Goal: Check status: Check status

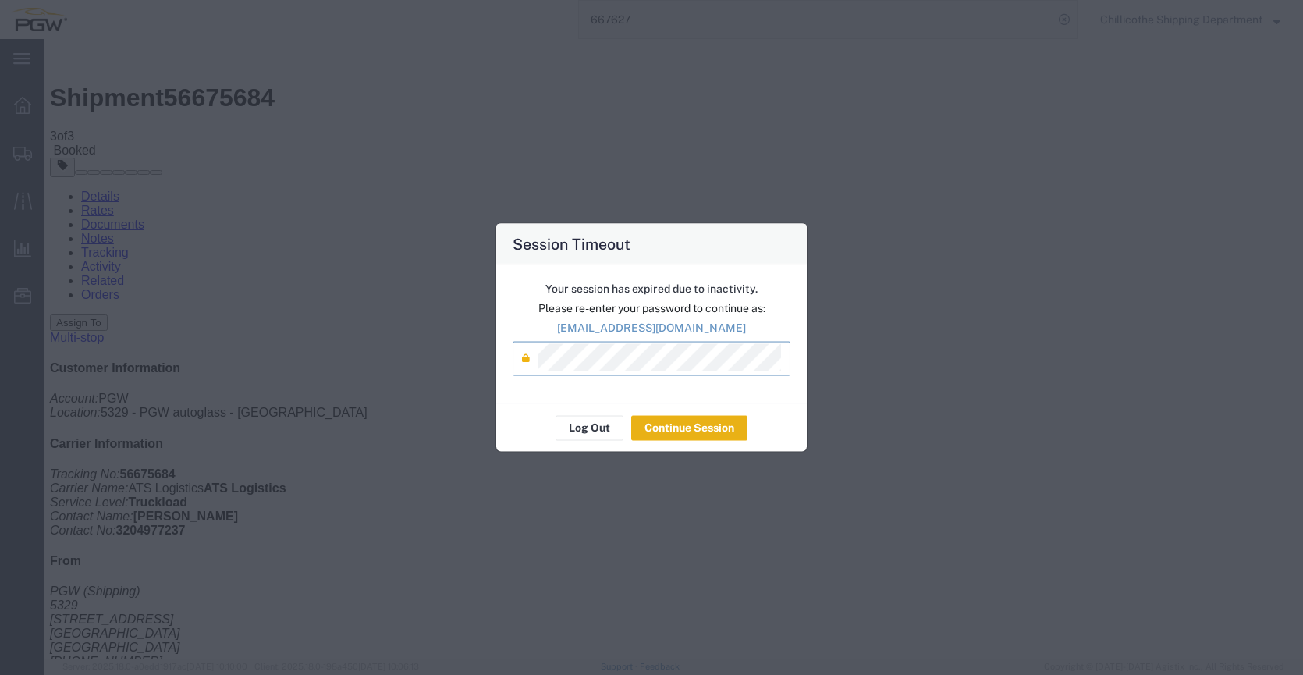
click at [709, 426] on button "Continue Session" at bounding box center [689, 427] width 116 height 25
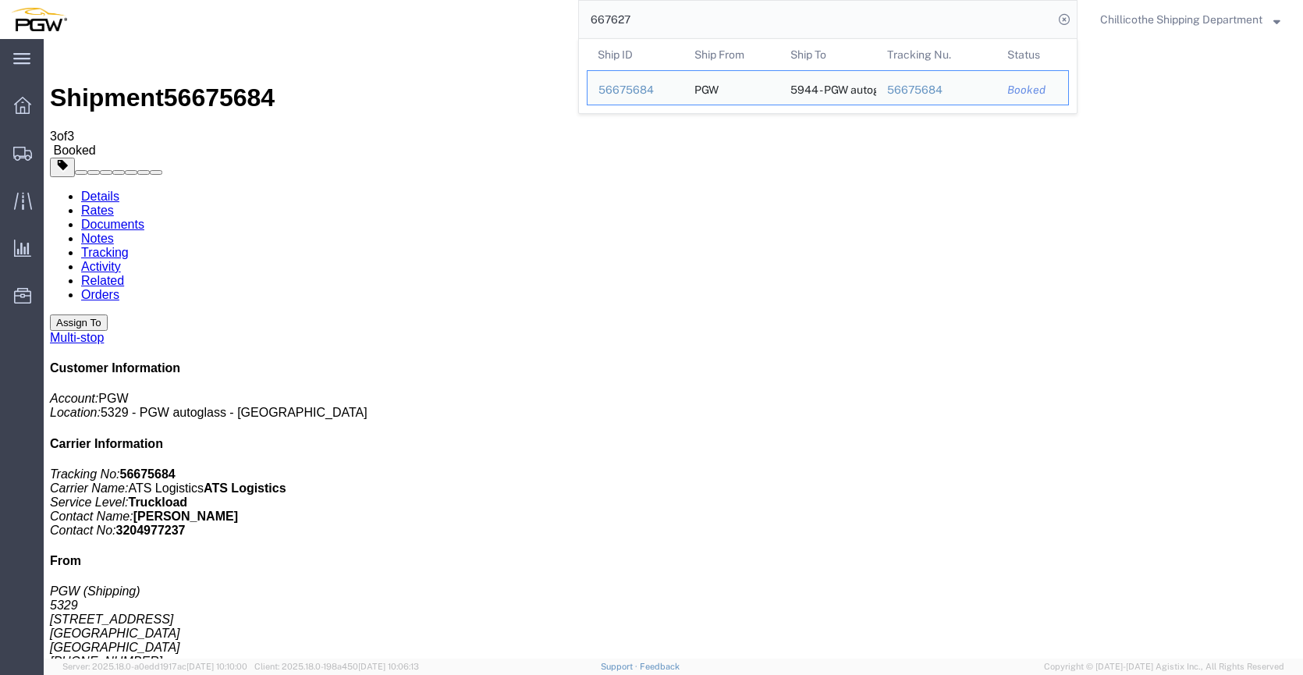
click at [669, 20] on input "667627" at bounding box center [816, 19] width 474 height 37
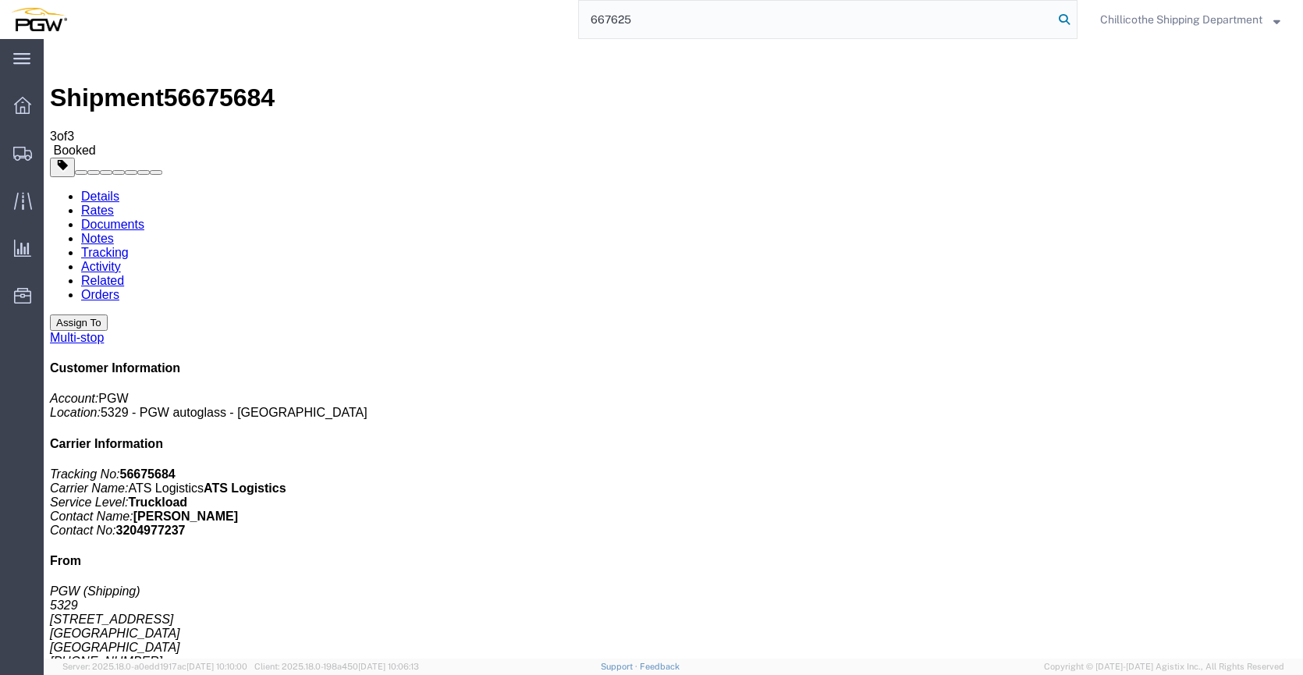
type input "667625"
click at [1056, 12] on icon at bounding box center [1064, 20] width 22 height 22
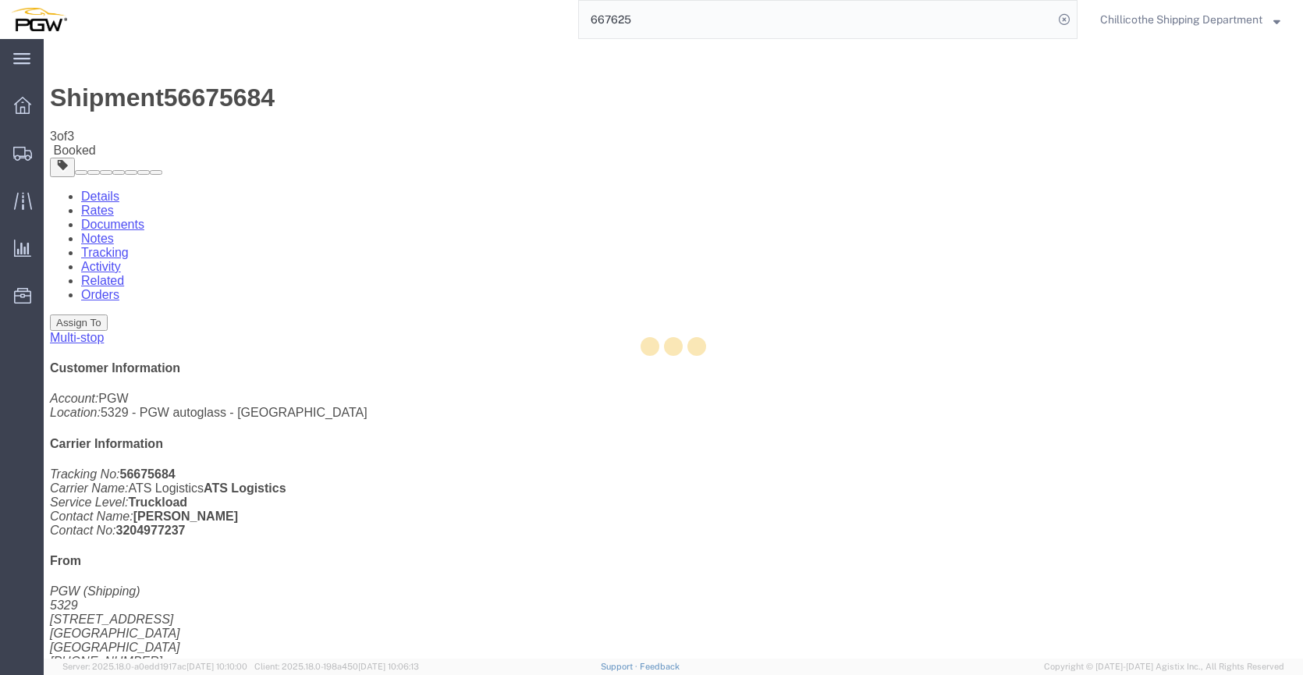
click at [652, 30] on input "667625" at bounding box center [816, 19] width 474 height 37
click at [647, 14] on input "667625" at bounding box center [816, 19] width 474 height 37
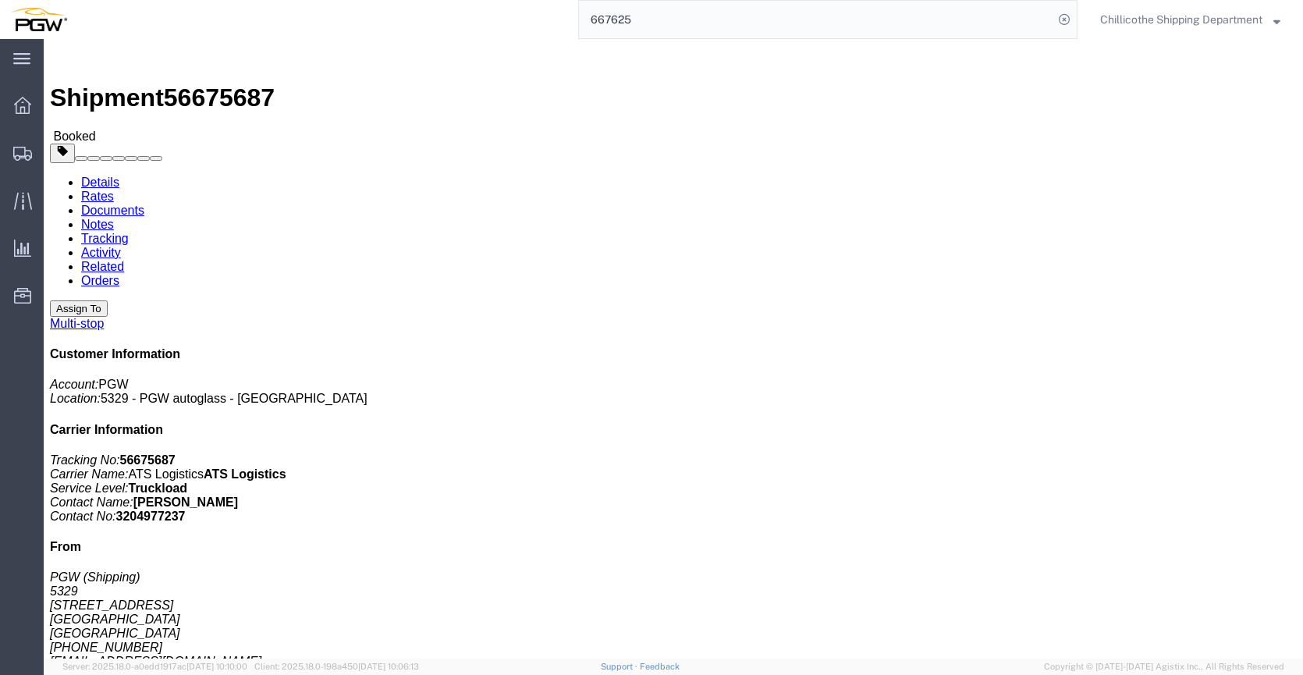
click link "Documents"
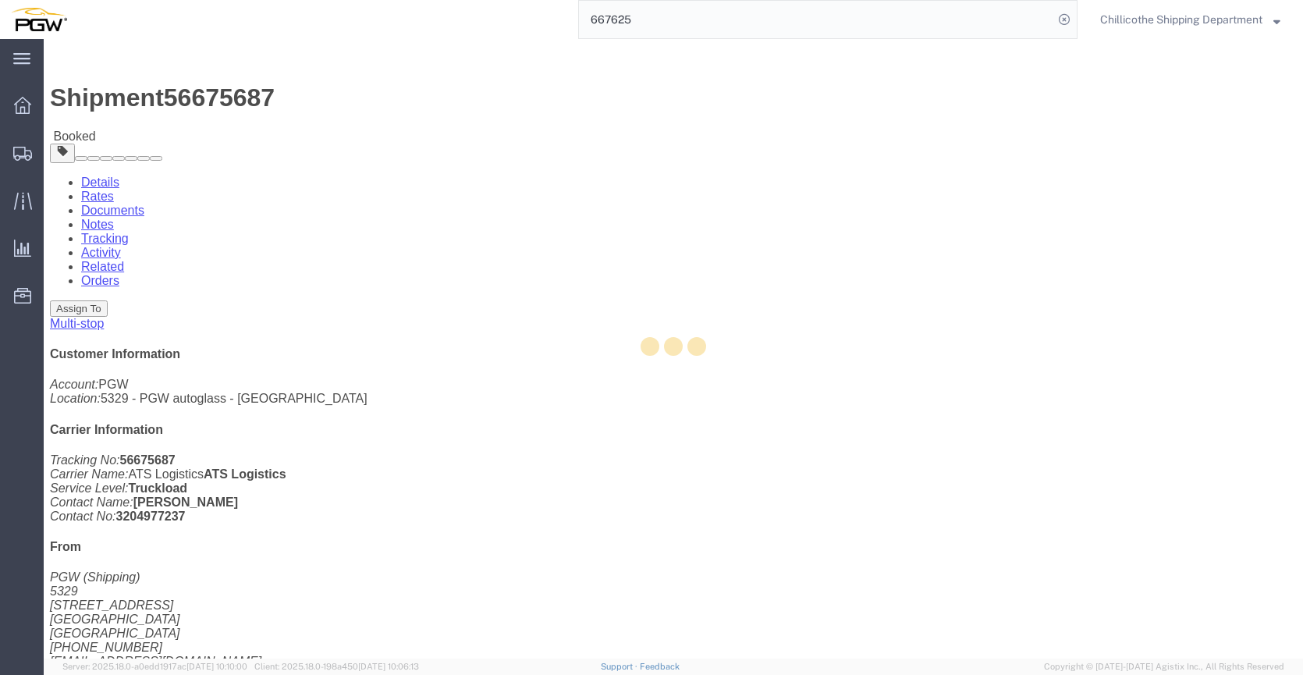
click at [200, 92] on div at bounding box center [673, 349] width 1259 height 620
